Goal: Transaction & Acquisition: Book appointment/travel/reservation

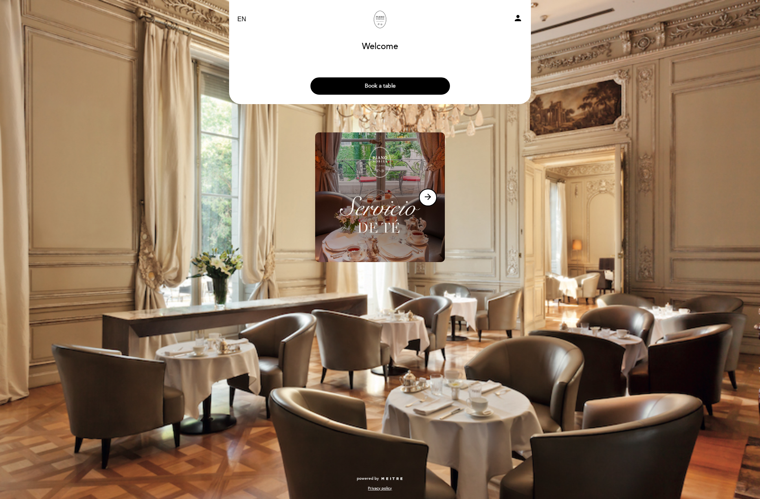
click at [376, 90] on button "Book a table" at bounding box center [379, 85] width 139 height 17
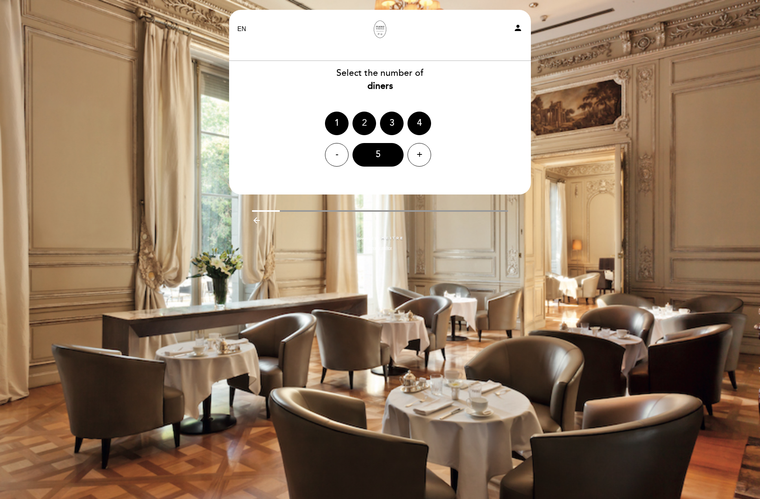
click at [358, 126] on div "2" at bounding box center [364, 124] width 24 height 24
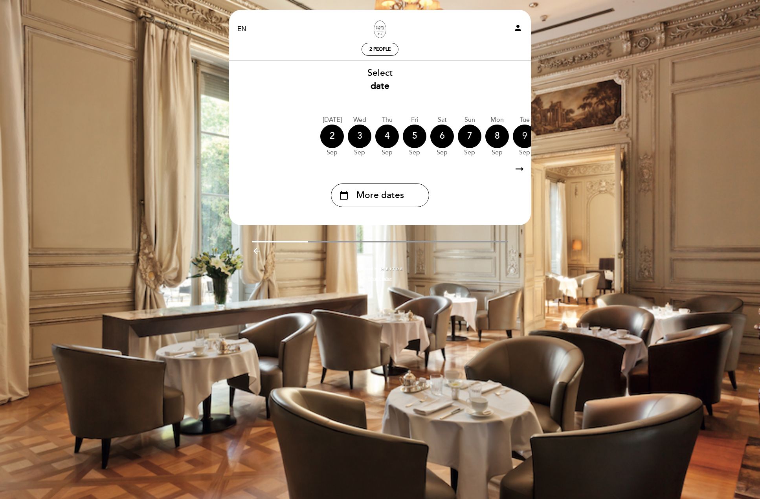
click at [525, 139] on div "9" at bounding box center [525, 137] width 24 height 24
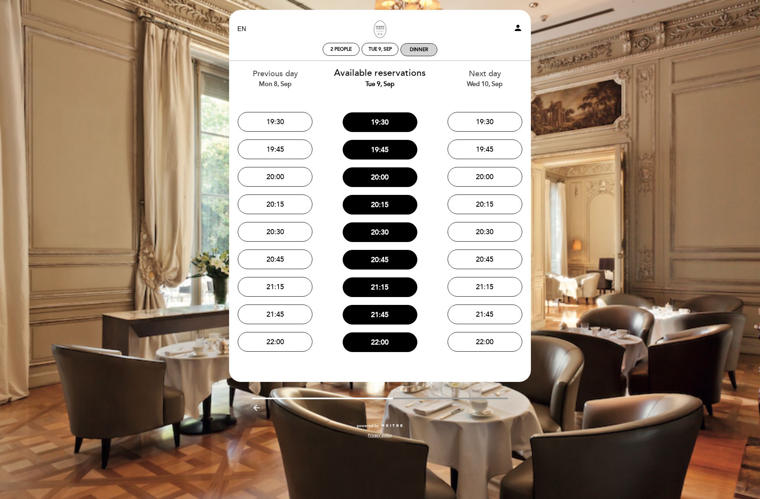
click at [426, 51] on div "Dinner" at bounding box center [419, 50] width 18 height 6
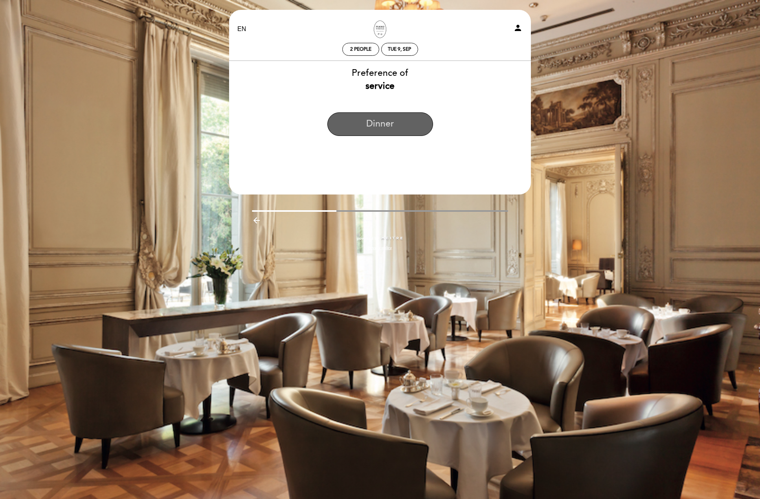
click at [382, 127] on button "Dinner" at bounding box center [380, 124] width 106 height 24
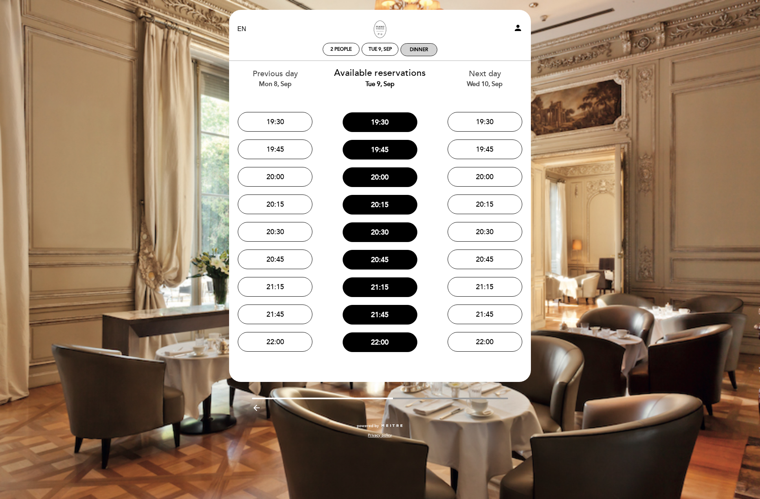
click at [423, 52] on div "Dinner" at bounding box center [419, 50] width 18 height 6
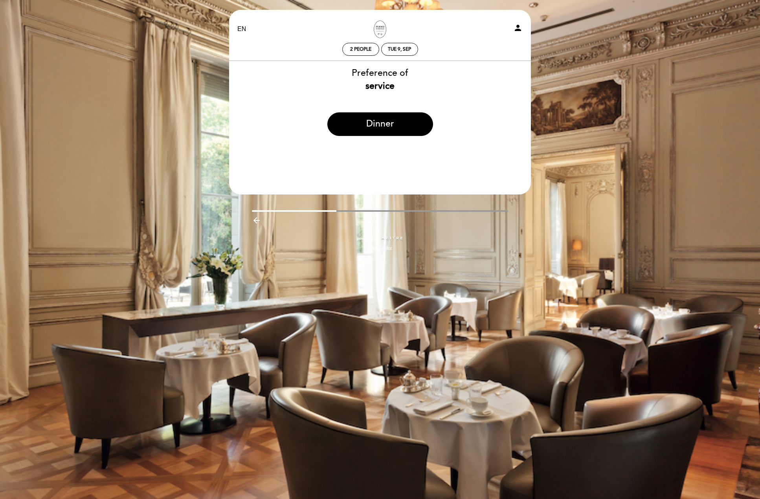
click at [370, 70] on div "Preference of service" at bounding box center [380, 80] width 303 height 26
click at [376, 80] on div "Preference of service" at bounding box center [380, 80] width 303 height 26
click at [381, 88] on b "service" at bounding box center [379, 86] width 29 height 11
click at [381, 87] on b "service" at bounding box center [379, 86] width 29 height 11
click at [378, 87] on b "service" at bounding box center [379, 86] width 29 height 11
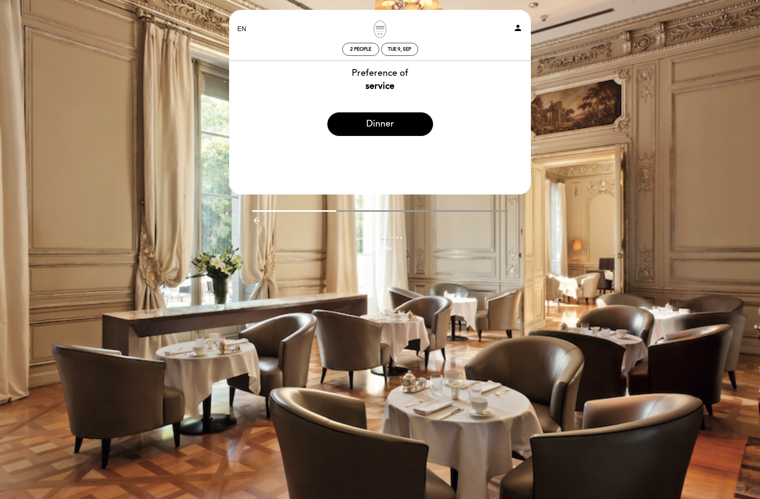
click at [252, 218] on icon "arrow_backward" at bounding box center [256, 220] width 9 height 9
